Goal: Task Accomplishment & Management: Complete application form

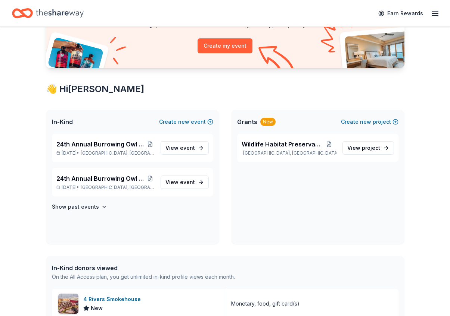
scroll to position [84, 0]
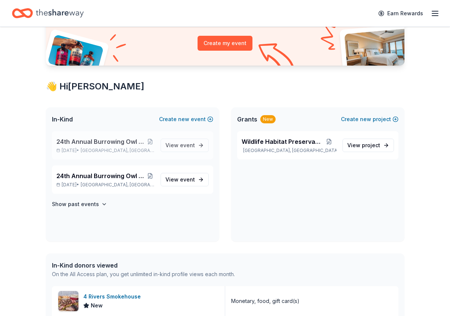
click at [127, 141] on span "24th Annual Burrowing Owl Festival and on-line auction" at bounding box center [101, 141] width 90 height 9
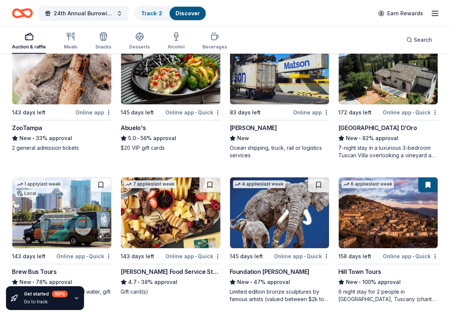
scroll to position [825, 0]
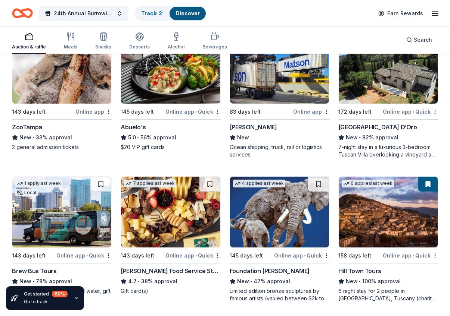
click at [246, 127] on div "Matson" at bounding box center [252, 127] width 47 height 9
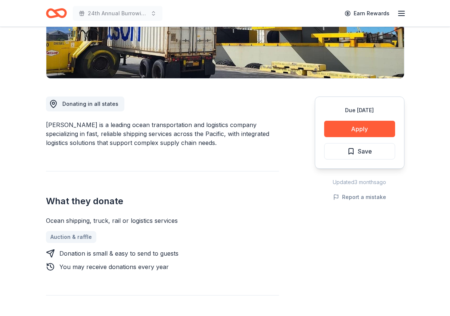
scroll to position [153, 0]
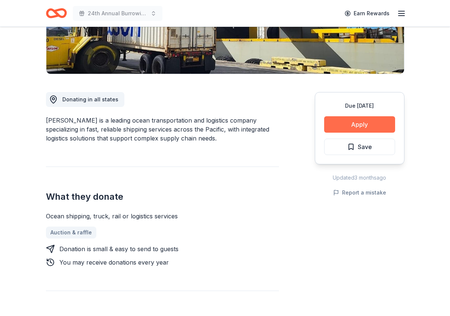
click at [359, 125] on button "Apply" at bounding box center [359, 124] width 71 height 16
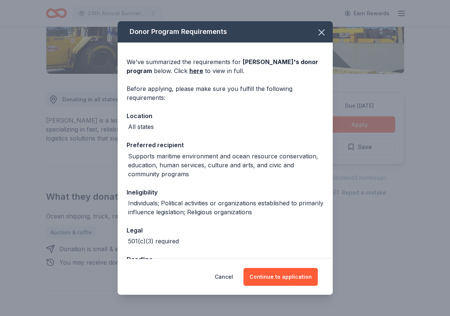
scroll to position [0, 0]
click at [275, 276] on button "Continue to application" at bounding box center [280, 277] width 74 height 18
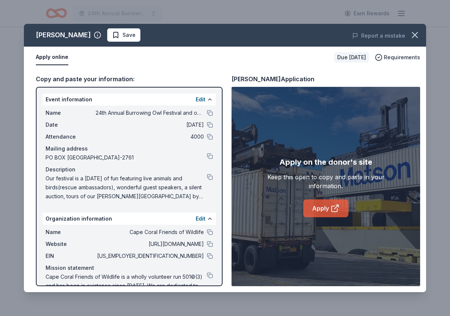
click at [322, 203] on link "Apply" at bounding box center [325, 209] width 45 height 18
